Goal: Task Accomplishment & Management: Complete application form

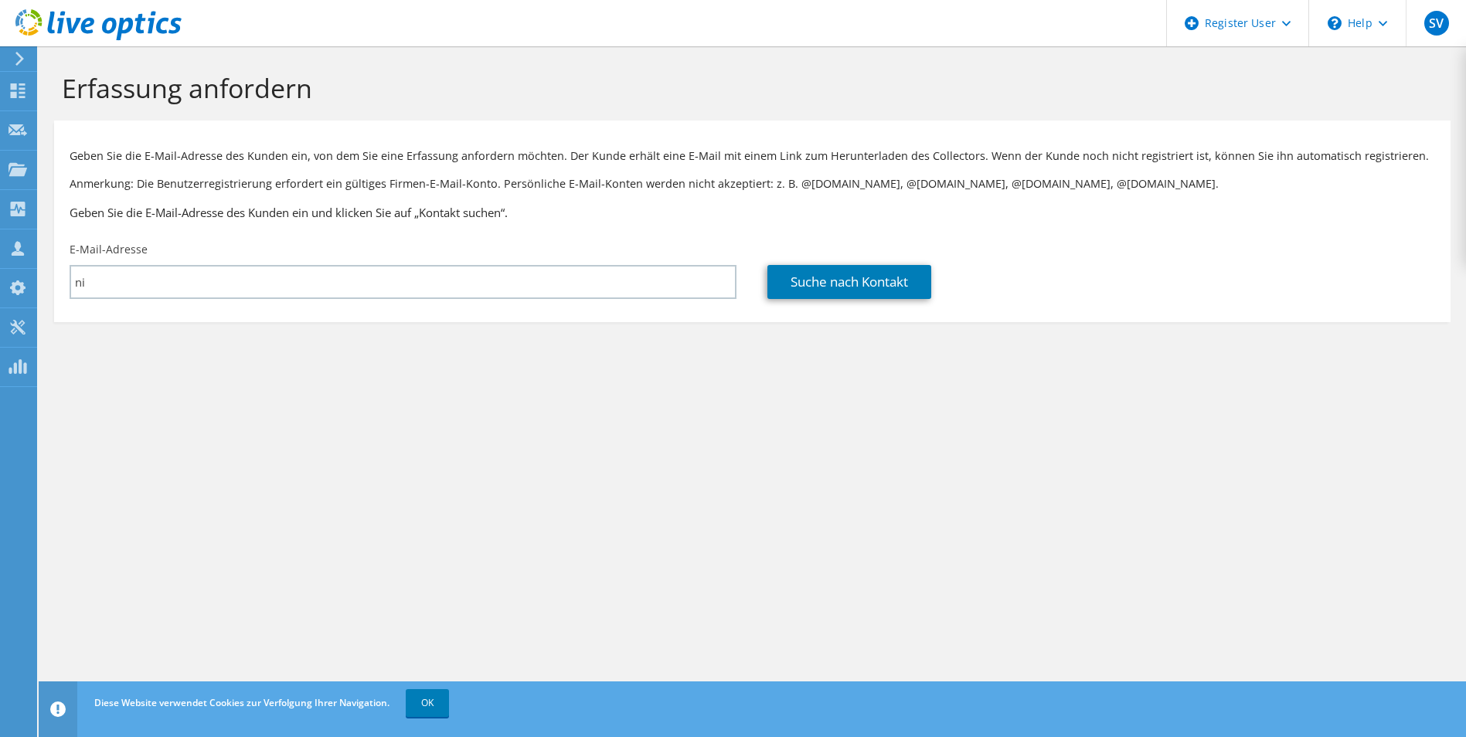
type input "n"
type input "r"
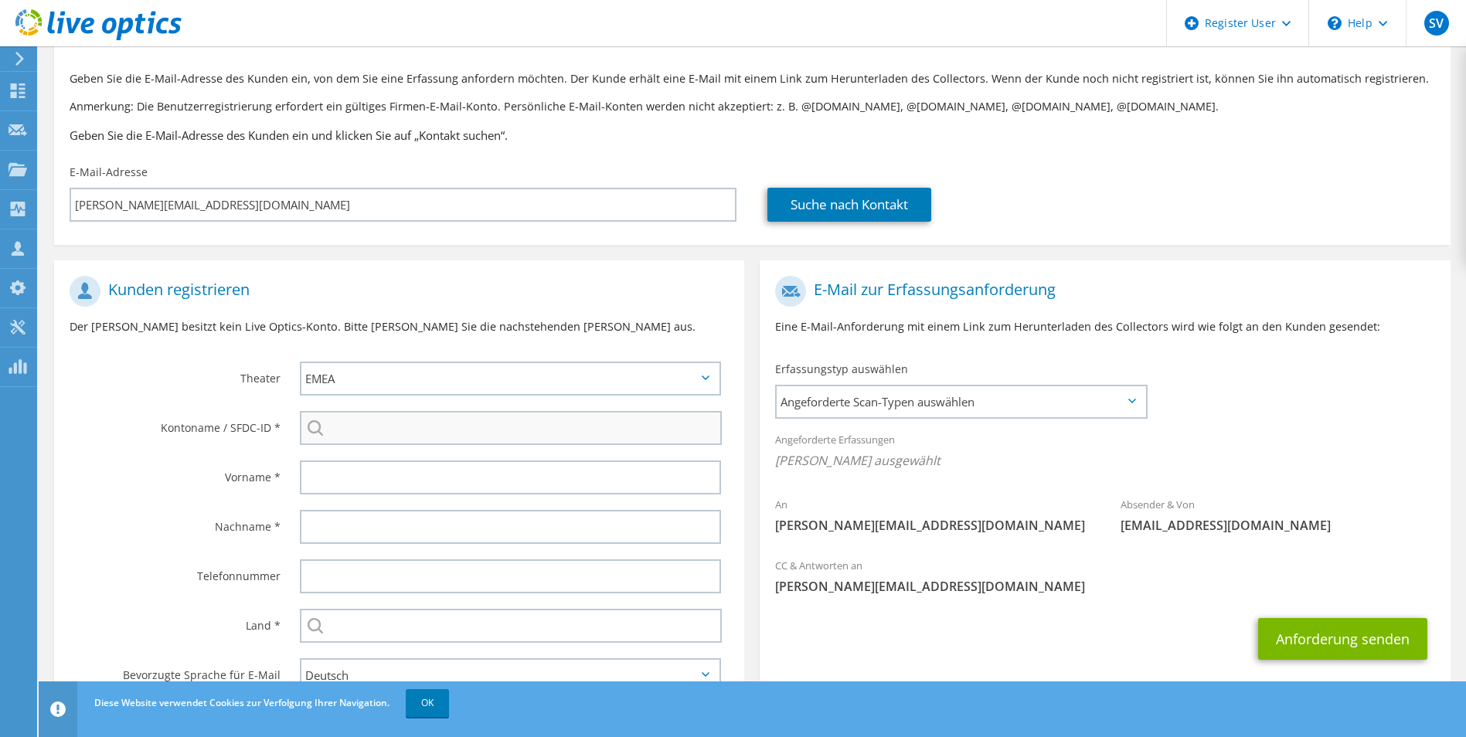
scroll to position [141, 0]
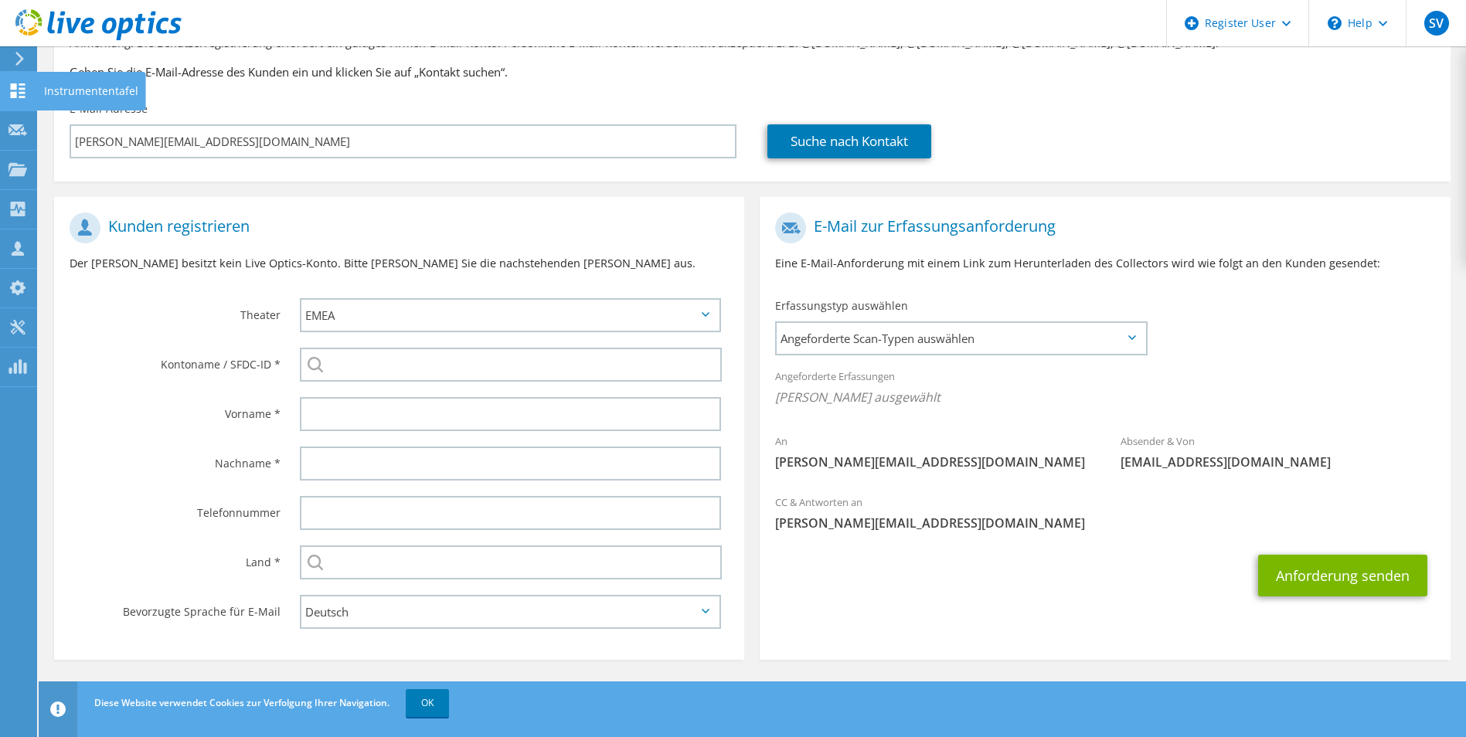
type input "Rene.aigner@nibra.at"
click at [18, 95] on icon at bounding box center [18, 90] width 19 height 15
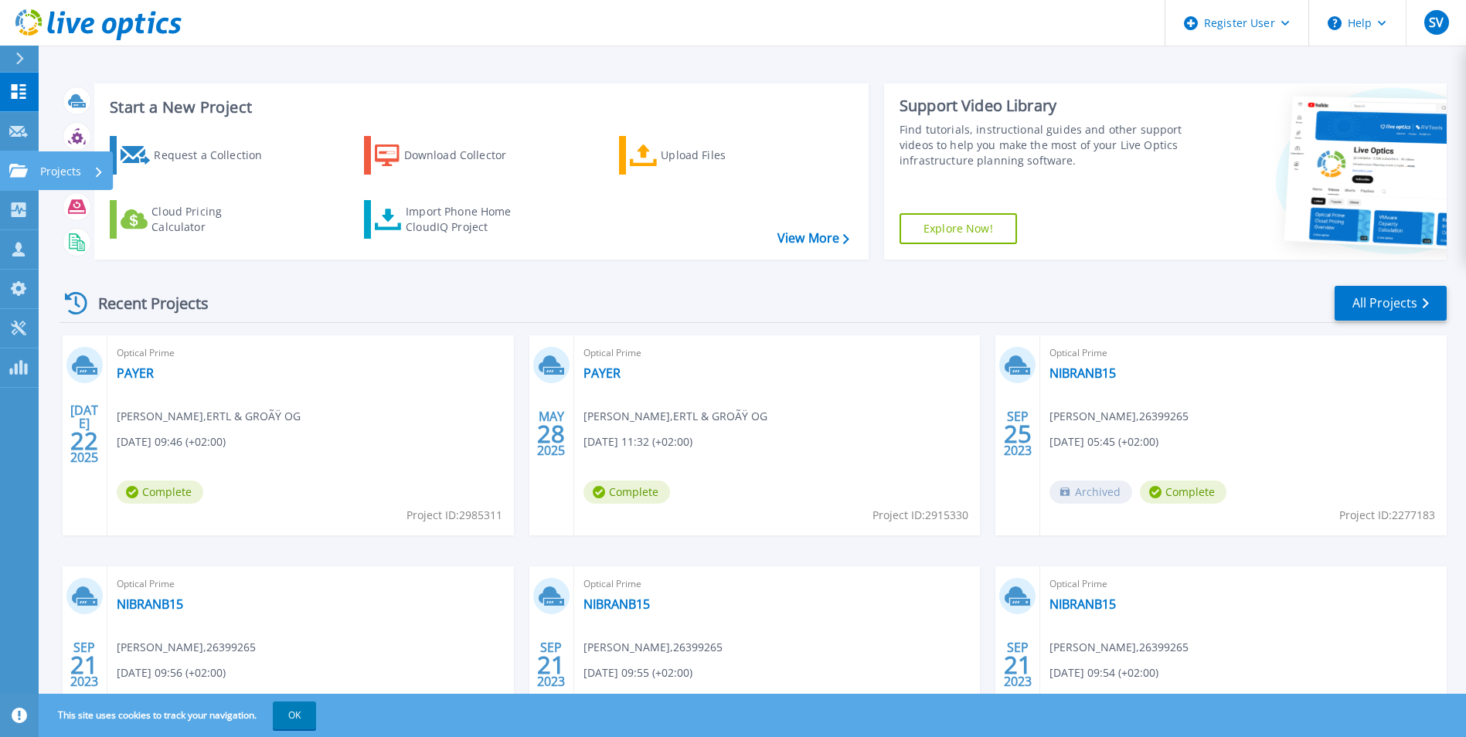
click at [21, 165] on icon at bounding box center [18, 170] width 19 height 13
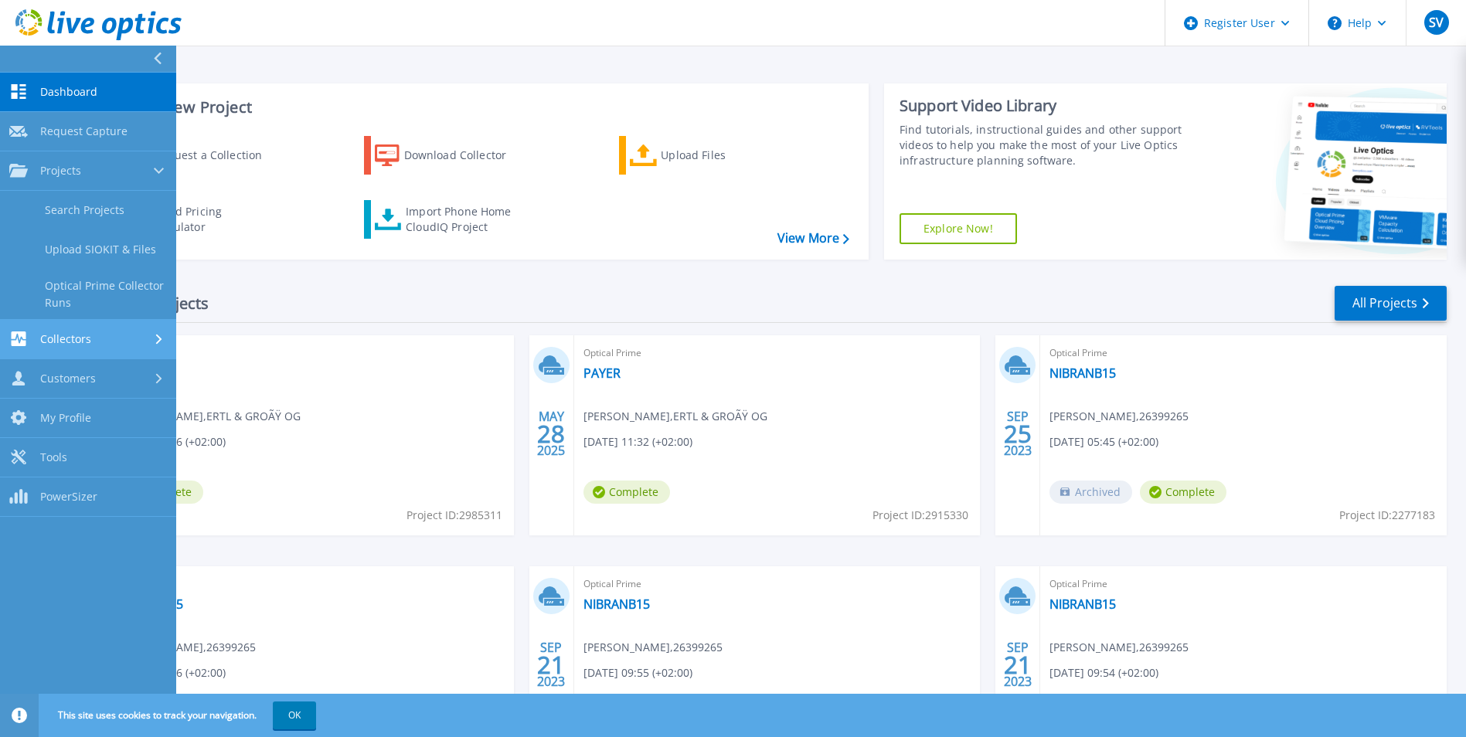
click at [114, 328] on link "Collectors Collectors" at bounding box center [88, 339] width 176 height 39
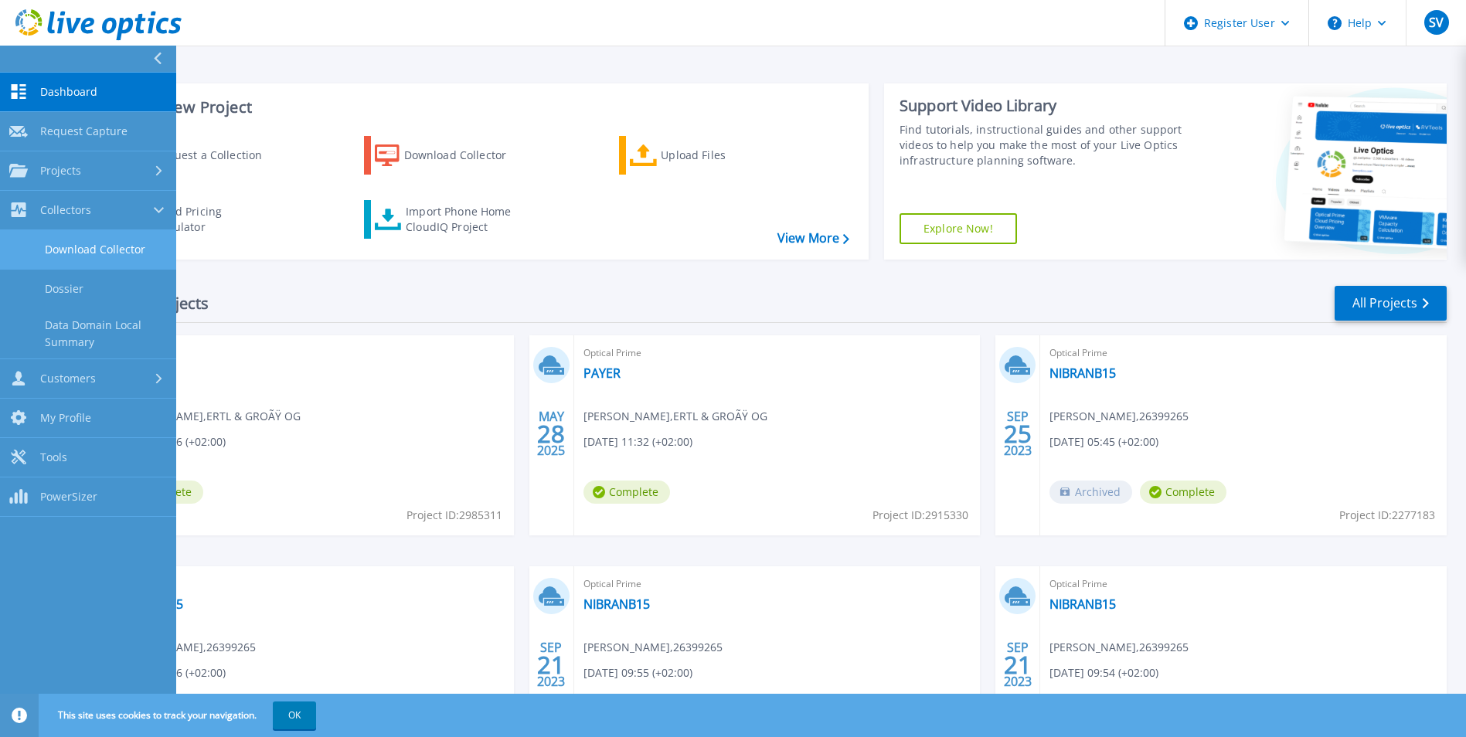
click at [104, 253] on link "Download Collector" at bounding box center [88, 249] width 176 height 39
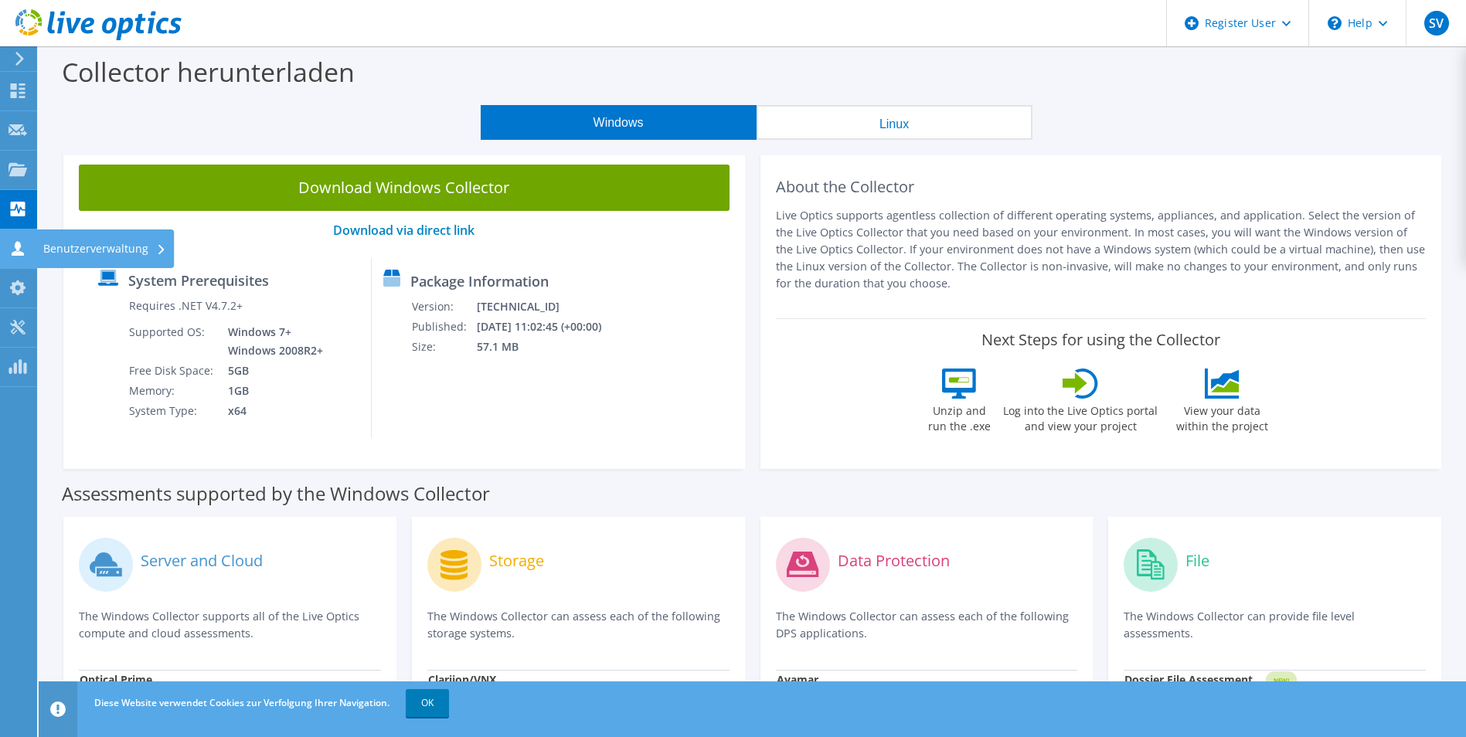
click at [22, 241] on icon at bounding box center [18, 248] width 19 height 15
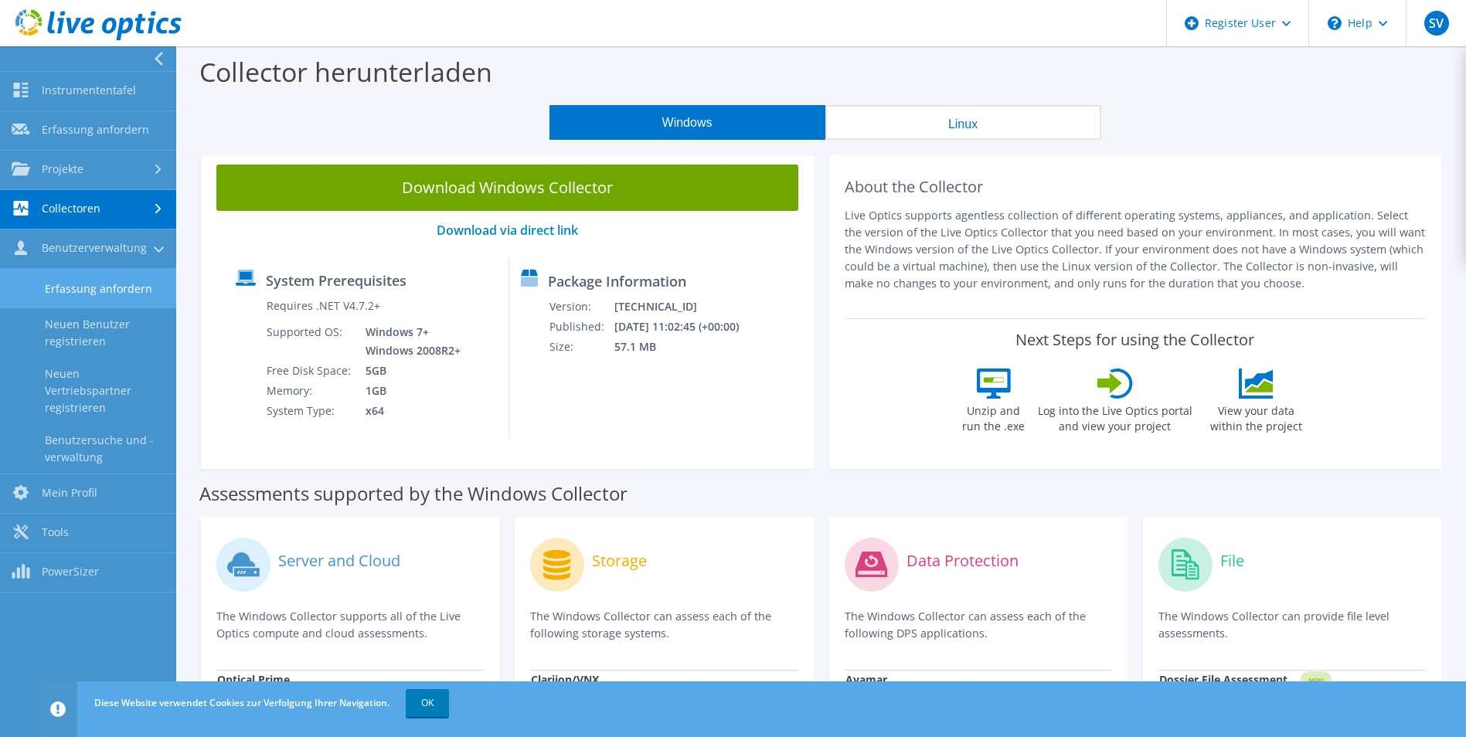
click at [93, 290] on link "Erfassung anfordern" at bounding box center [88, 288] width 176 height 39
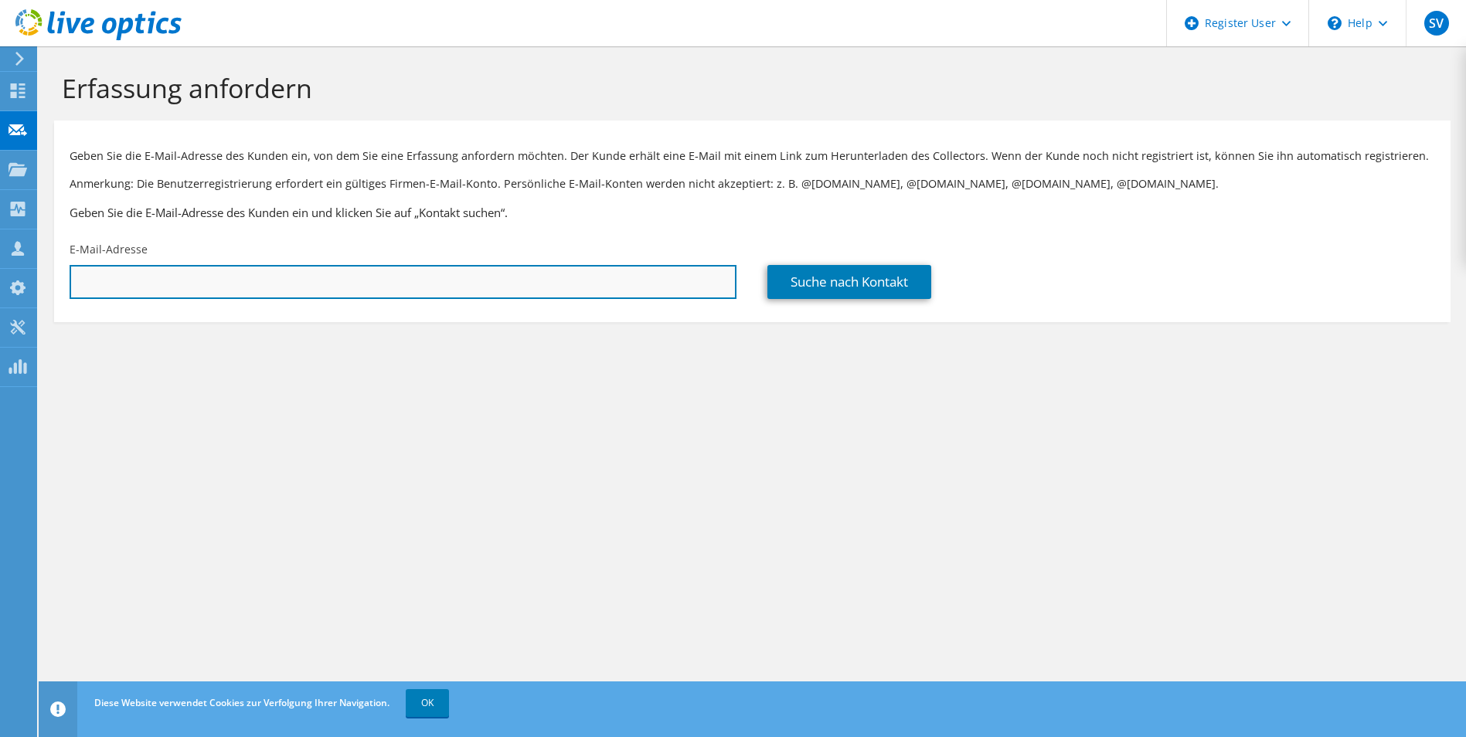
click at [219, 288] on input "text" at bounding box center [403, 282] width 667 height 34
type input "rene.aigner@nibra.at"
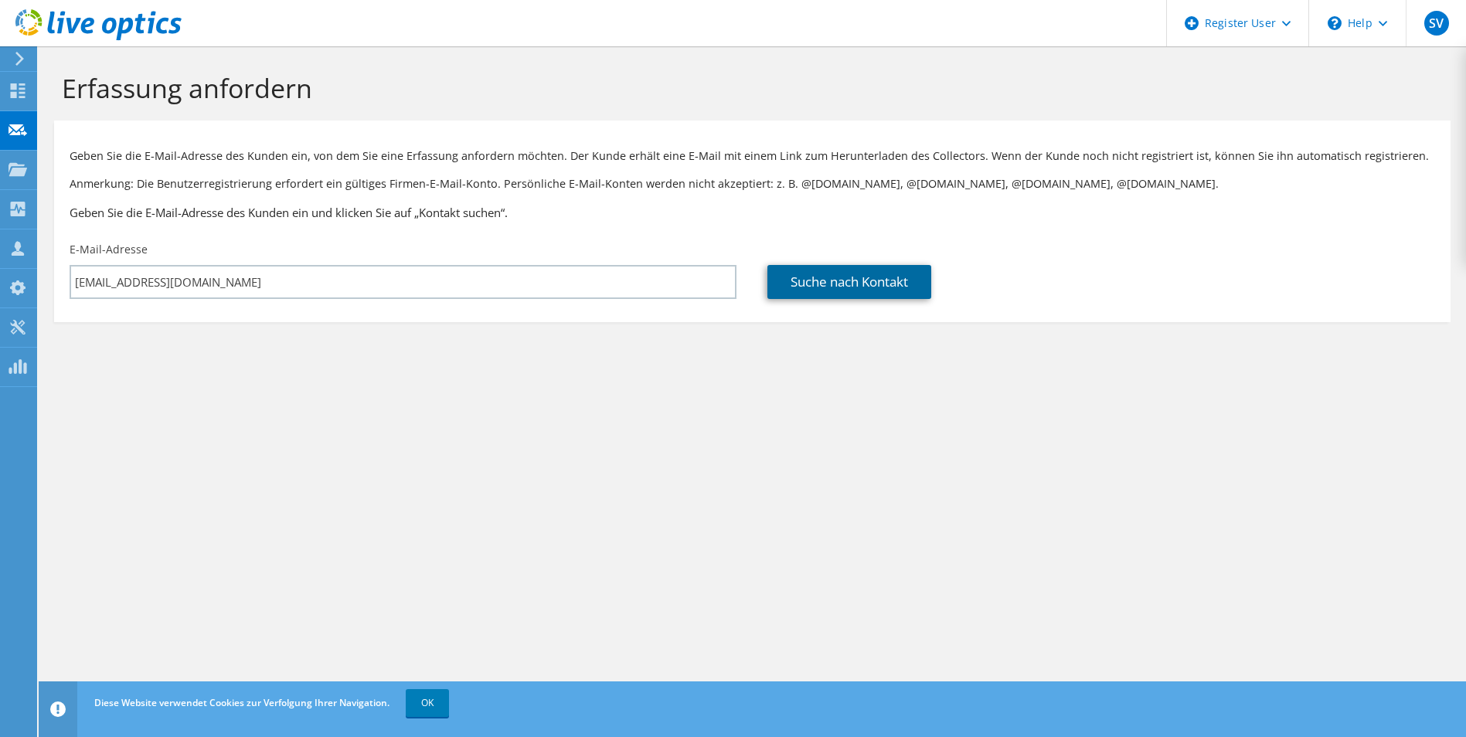
click at [900, 285] on link "Suche nach Kontakt" at bounding box center [849, 282] width 164 height 34
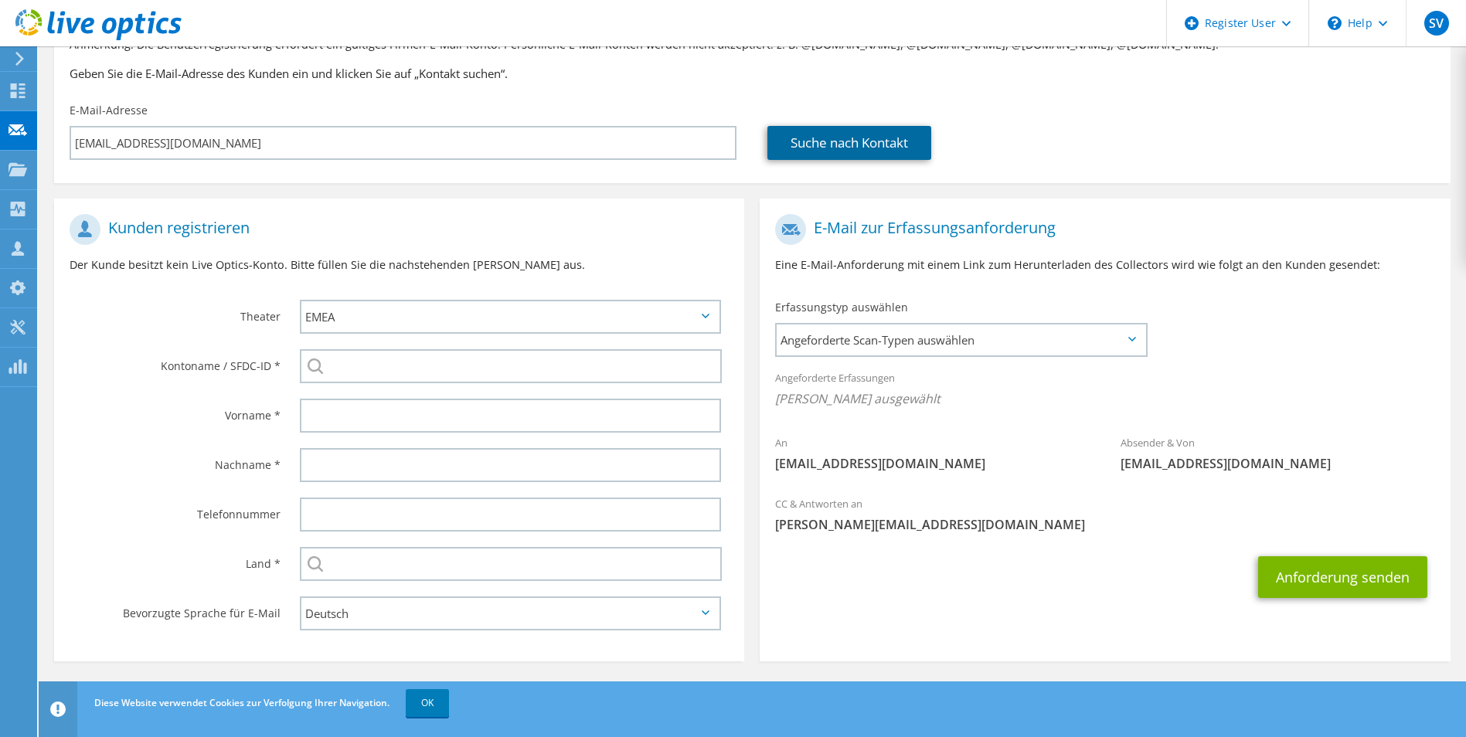
scroll to position [141, 0]
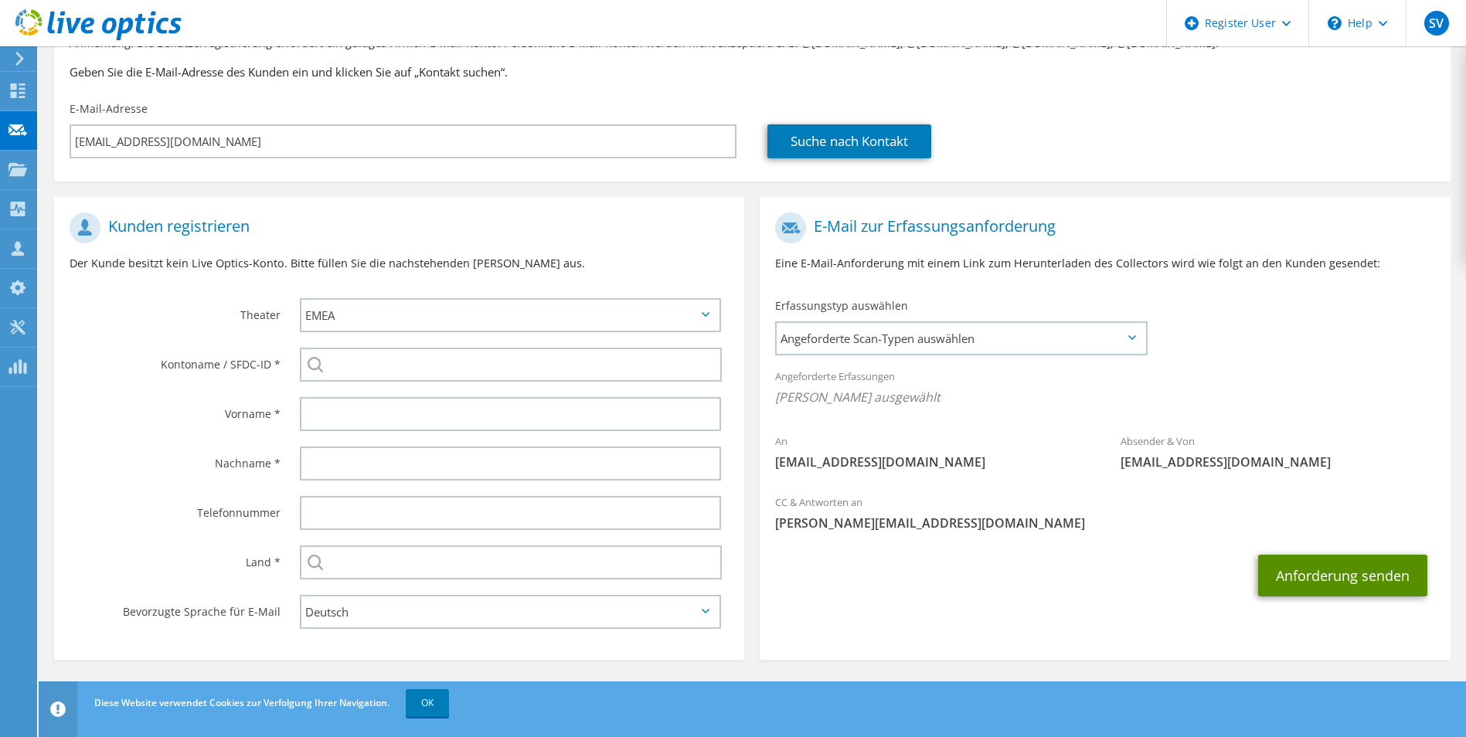
click at [1339, 576] on button "Anforderung senden" at bounding box center [1342, 576] width 169 height 42
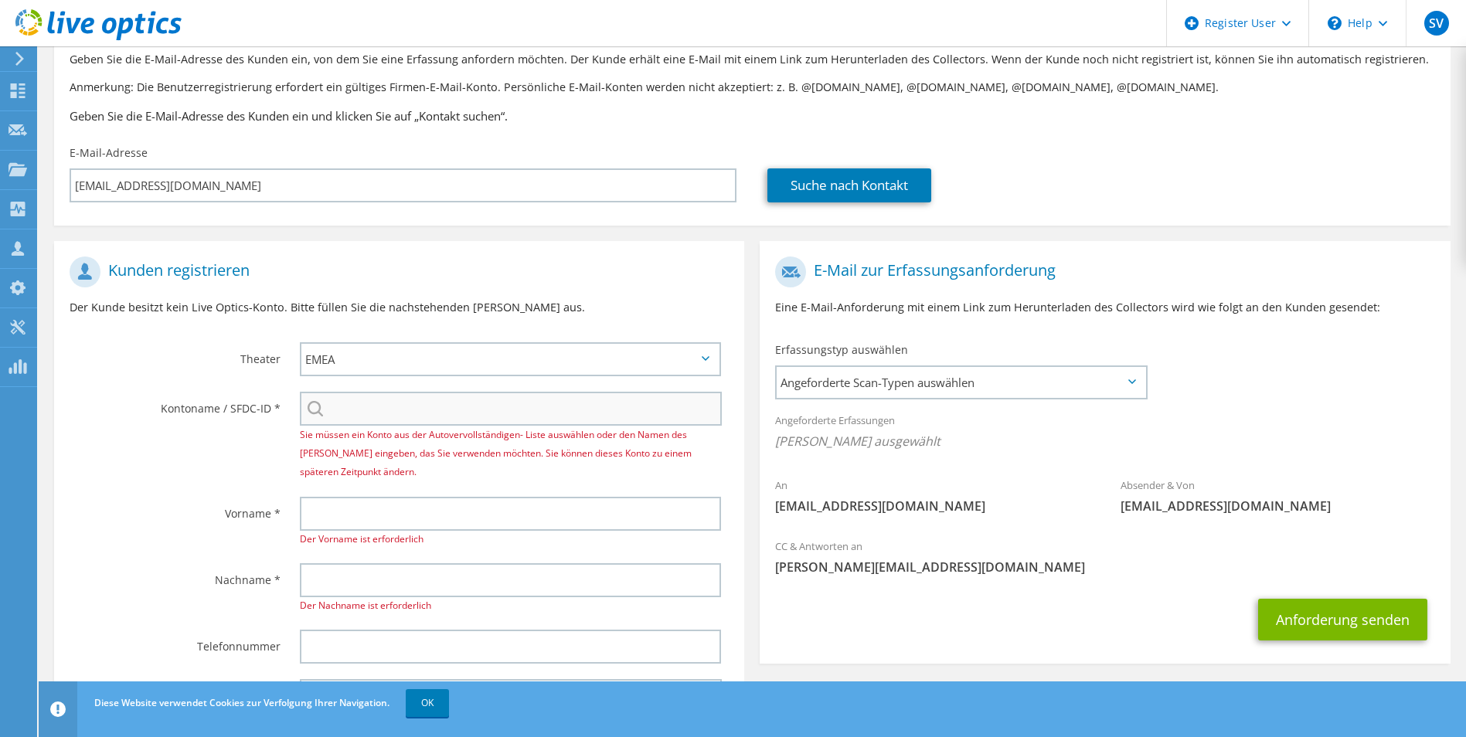
scroll to position [247, 0]
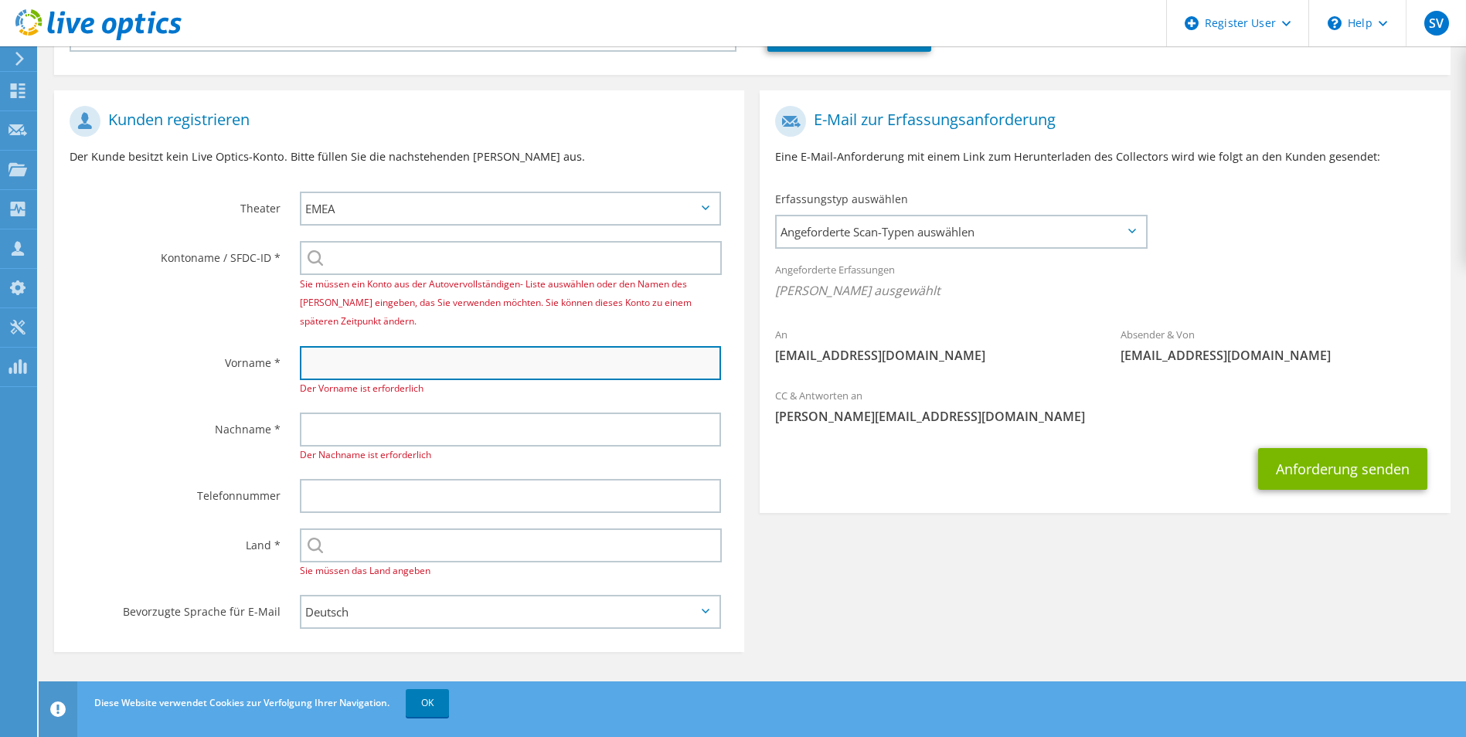
click at [440, 357] on input "text" at bounding box center [511, 363] width 422 height 34
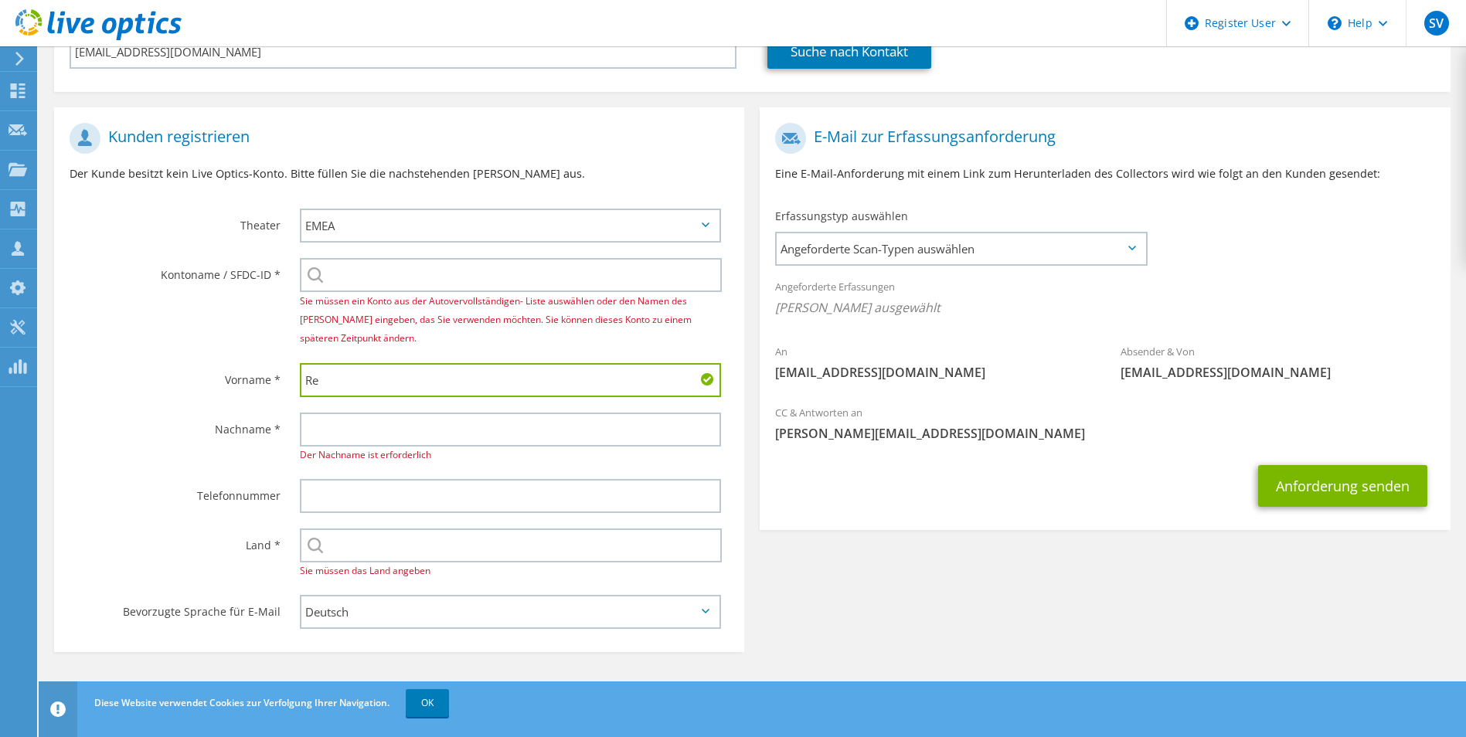
scroll to position [230, 0]
type input "Rene"
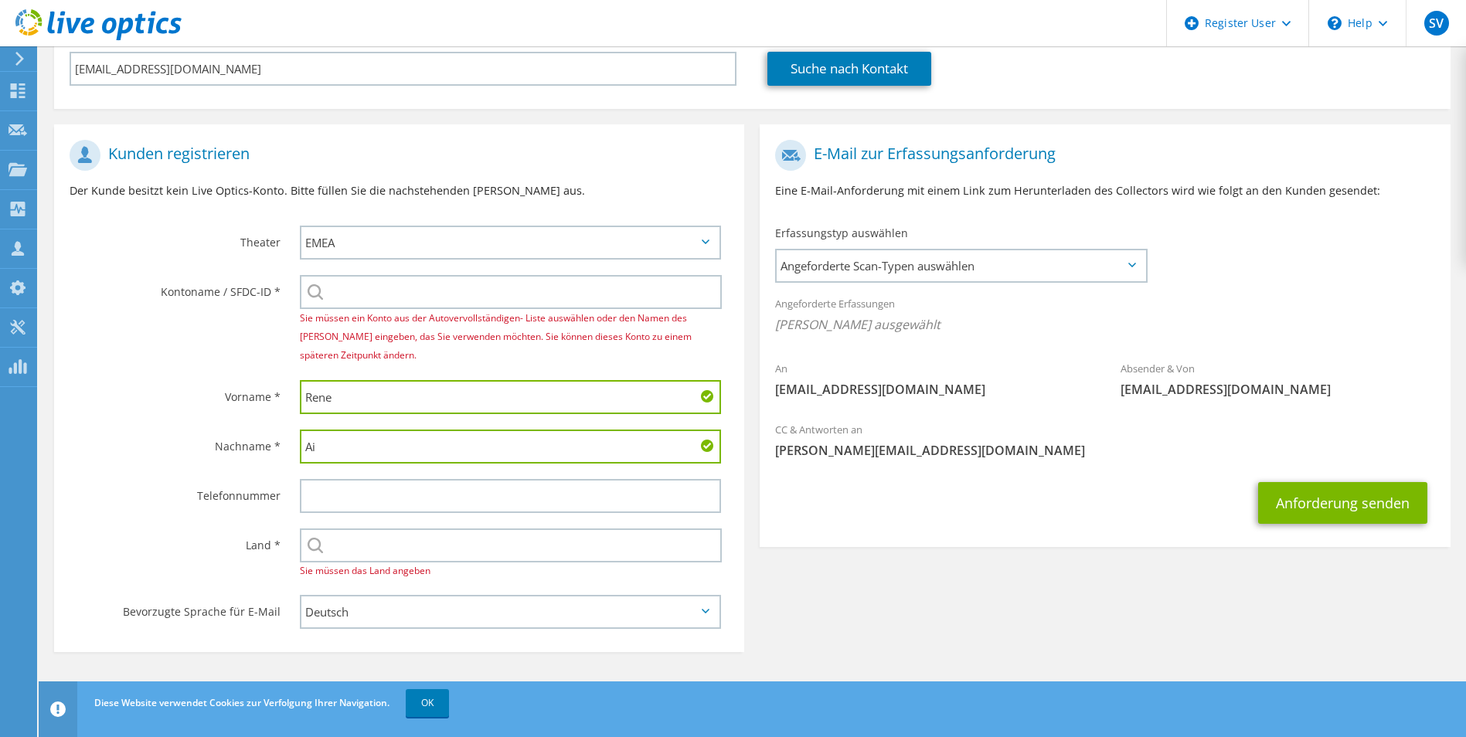
scroll to position [213, 0]
type input "Aigner"
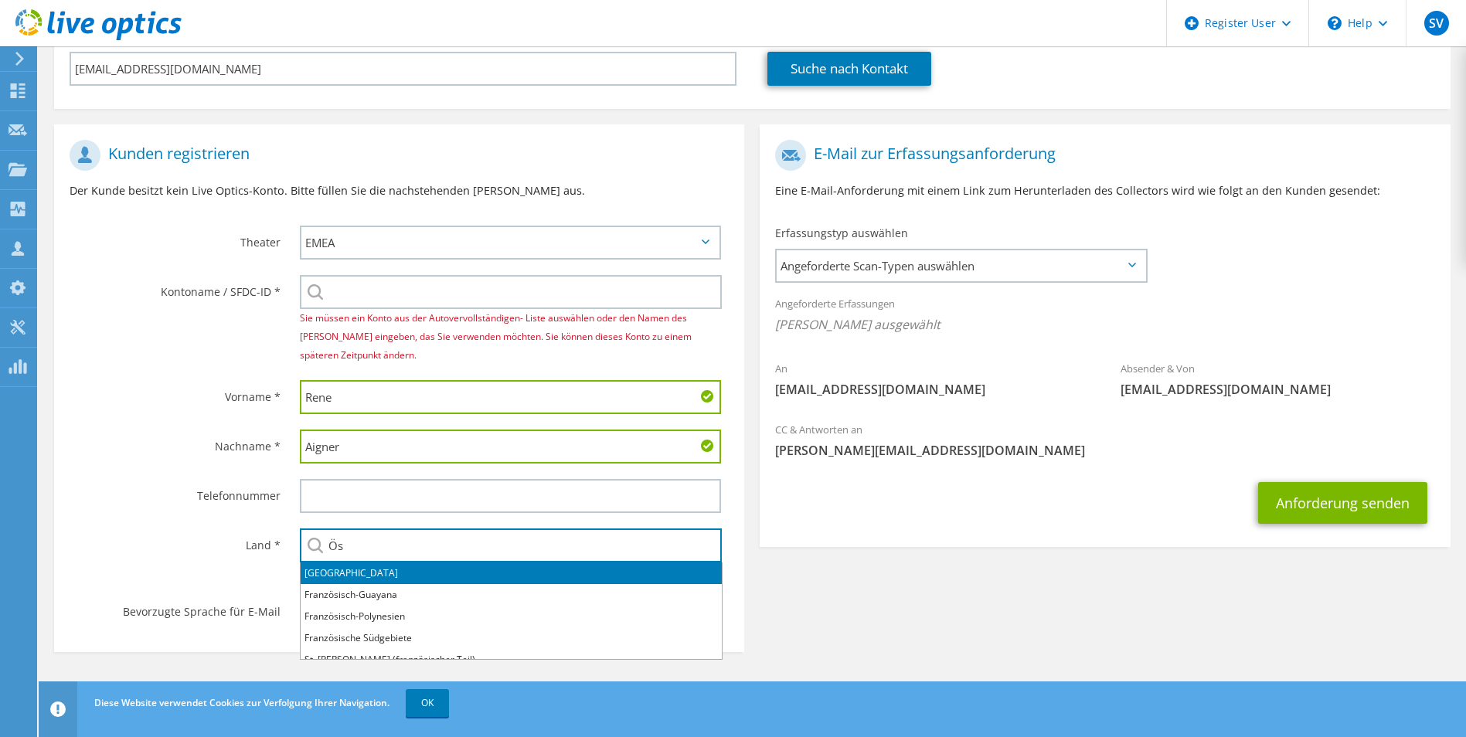
click at [345, 576] on li "[GEOGRAPHIC_DATA]" at bounding box center [511, 574] width 421 height 22
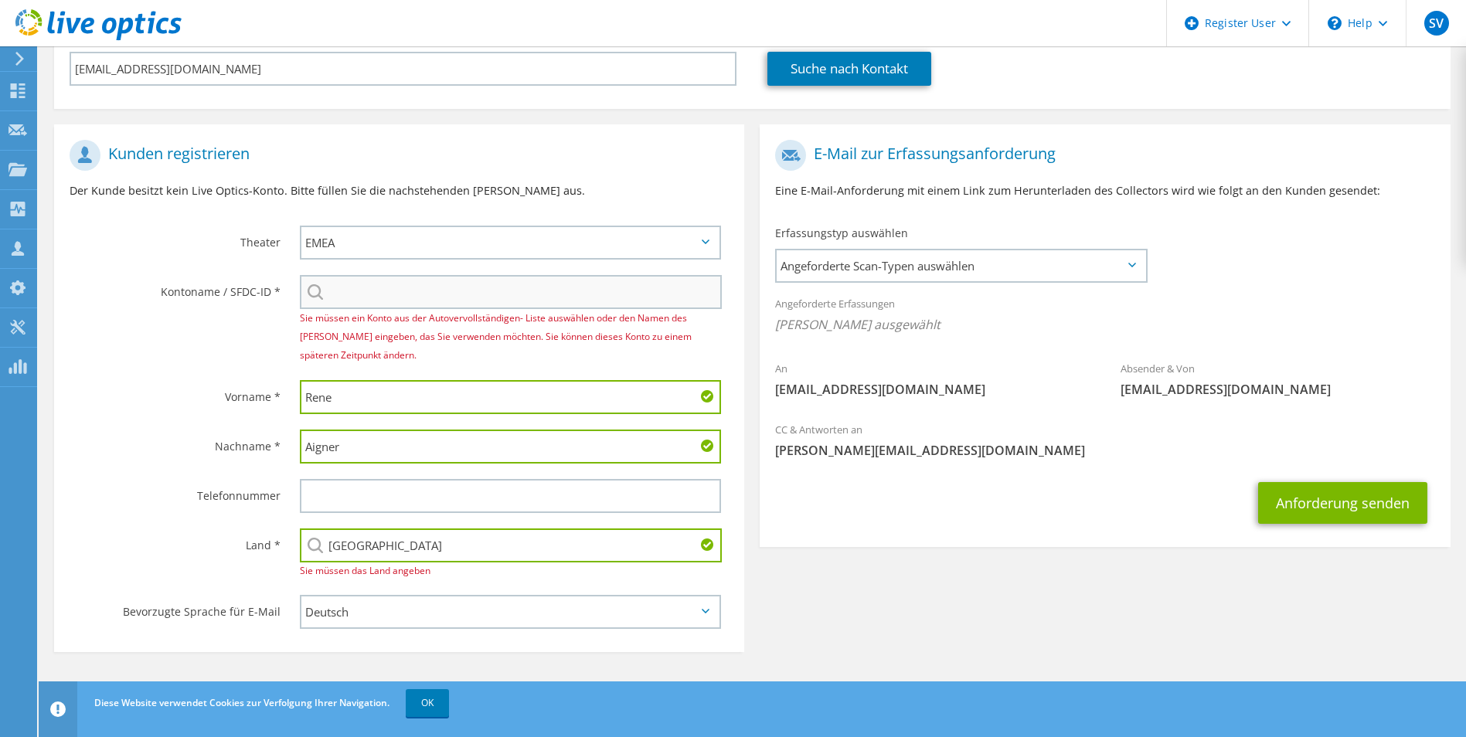
type input "[GEOGRAPHIC_DATA]"
click at [393, 287] on input "search" at bounding box center [511, 292] width 423 height 34
paste input "30076673"
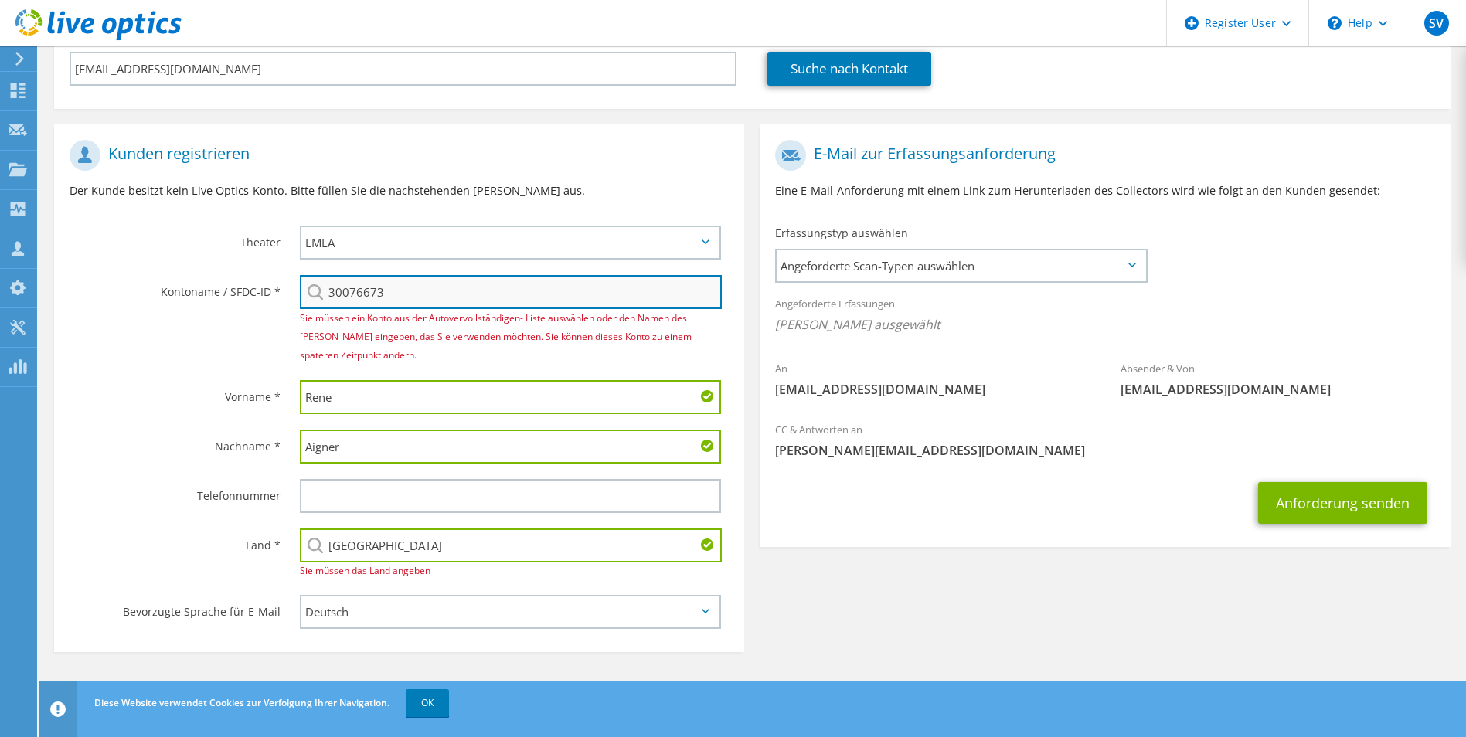
scroll to position [158, 0]
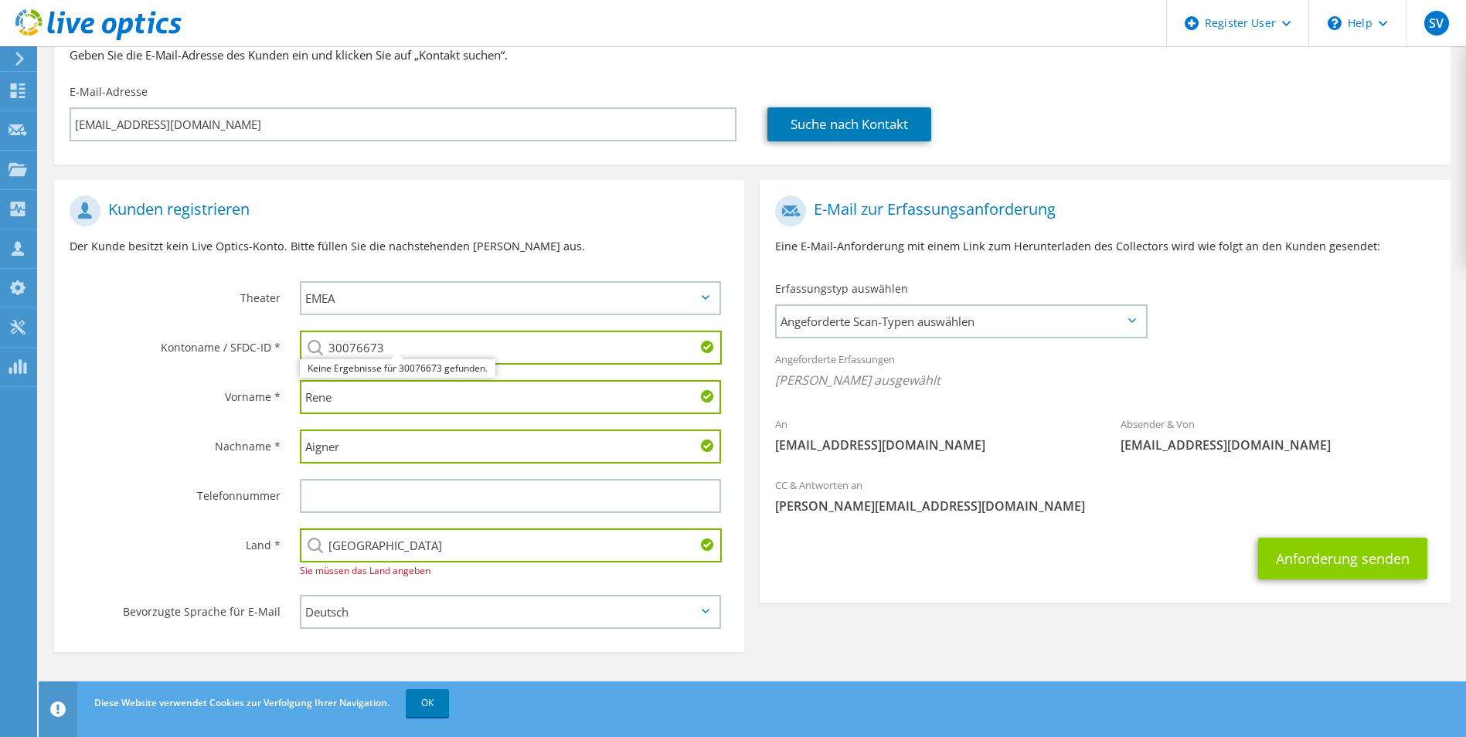
type input "30076673"
click at [1353, 560] on button "Anforderung senden" at bounding box center [1342, 559] width 169 height 42
click at [1021, 323] on span "Angeforderte Scan-Typen auswählen" at bounding box center [961, 321] width 368 height 31
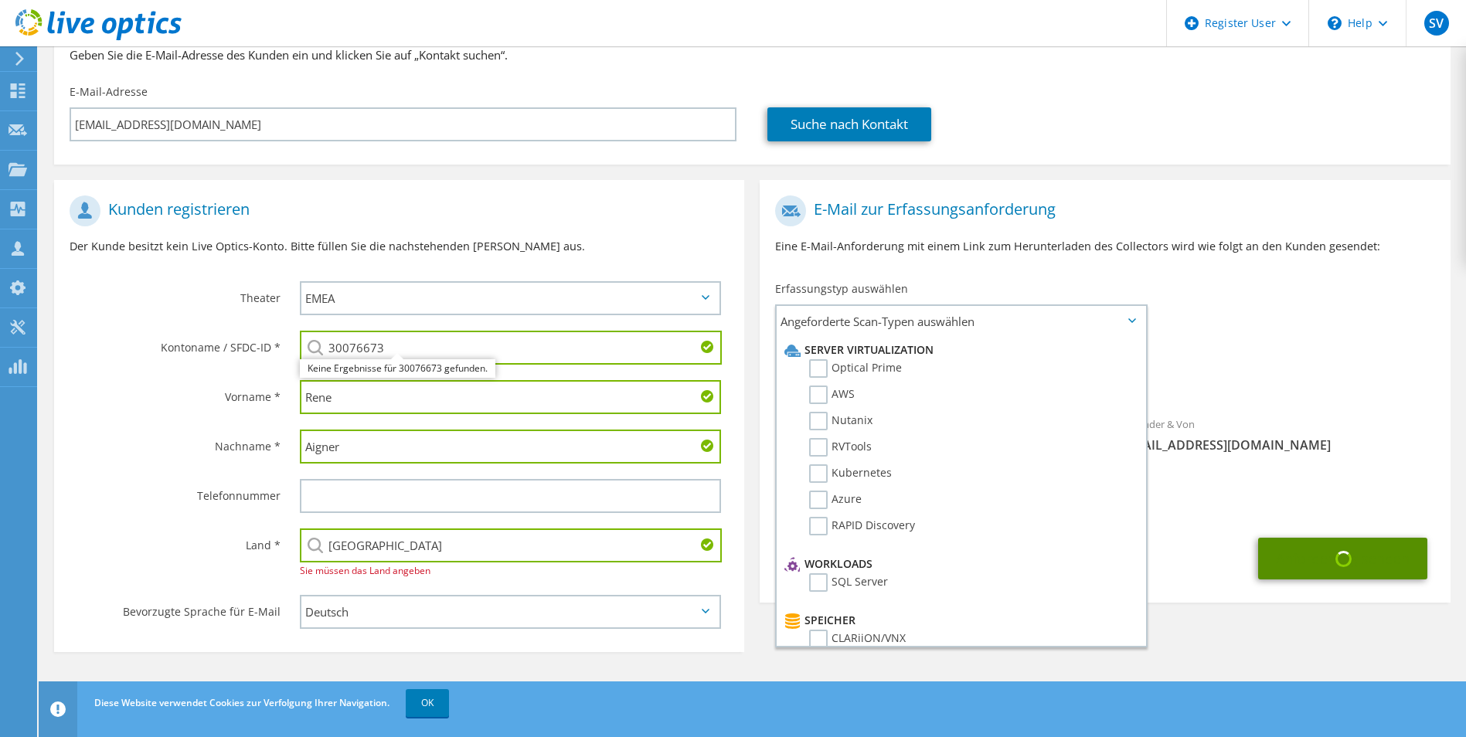
click at [1130, 322] on icon at bounding box center [1132, 320] width 8 height 5
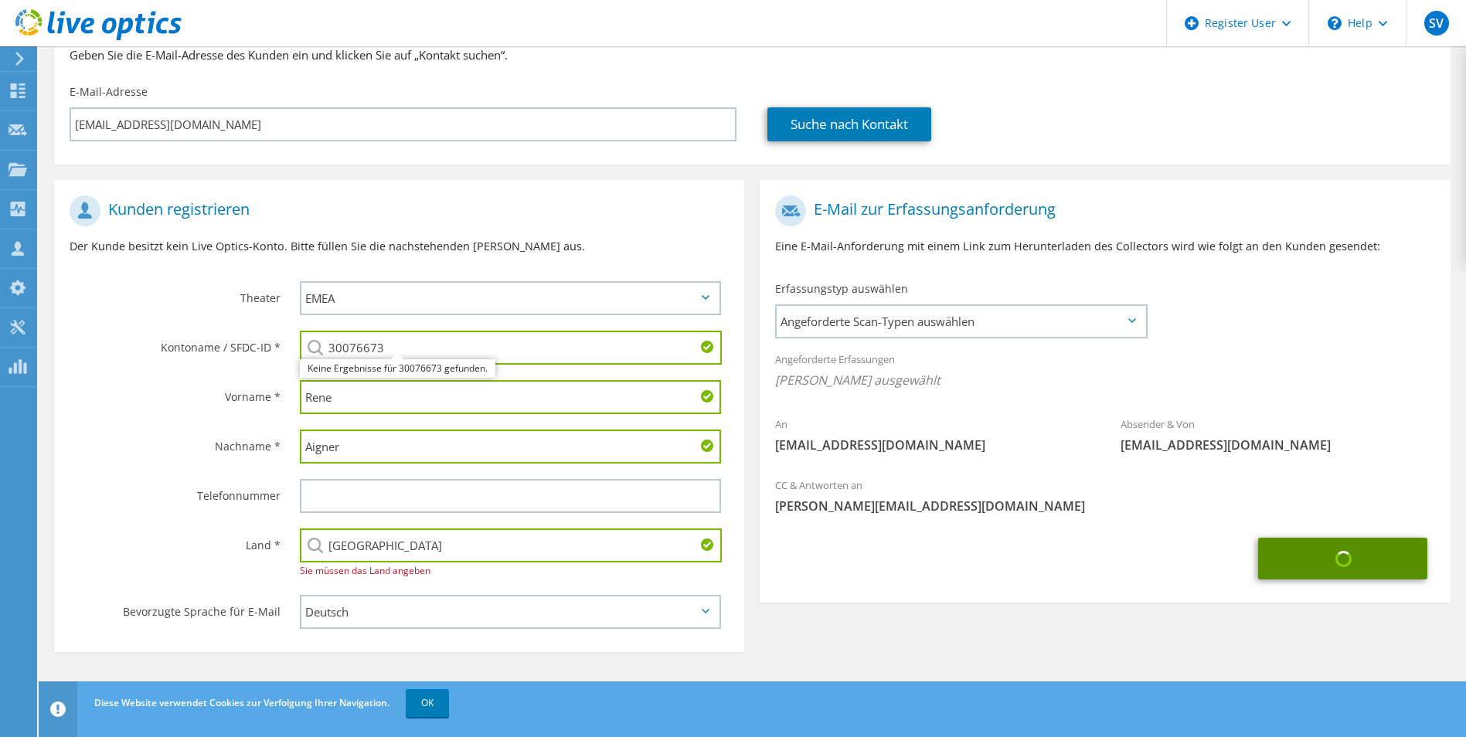
click at [1131, 322] on icon at bounding box center [1132, 320] width 8 height 5
